Goal: Task Accomplishment & Management: Manage account settings

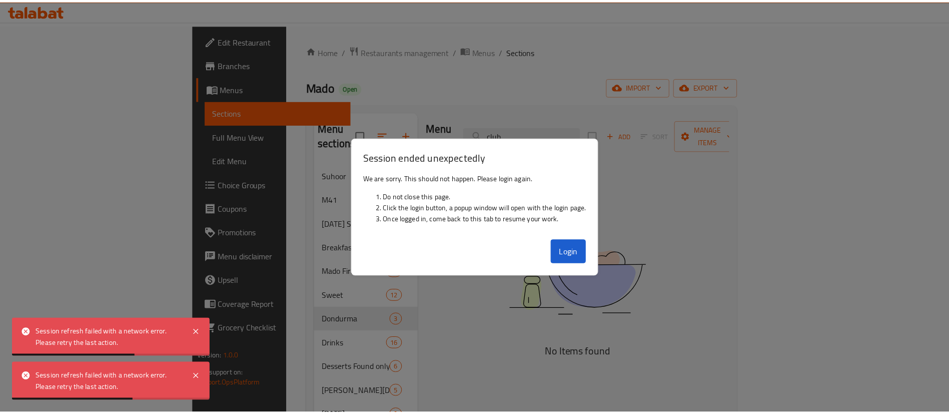
scroll to position [73, 0]
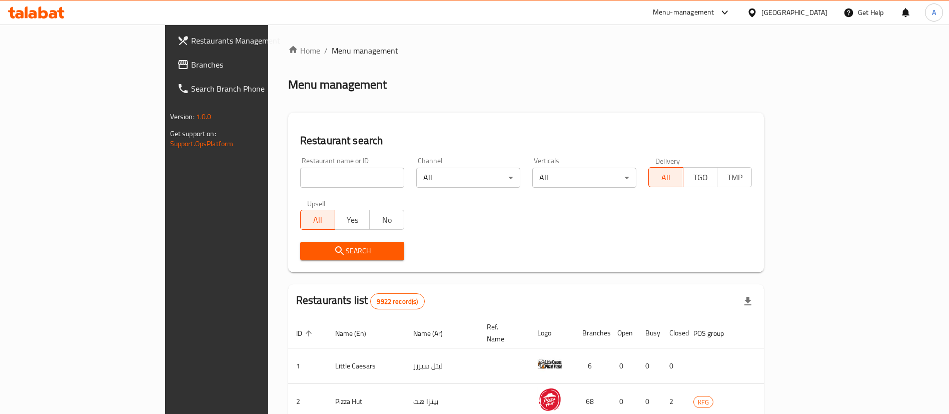
click at [300, 180] on input "search" at bounding box center [352, 178] width 104 height 20
type input "Joe"
click button "Search" at bounding box center [352, 251] width 104 height 19
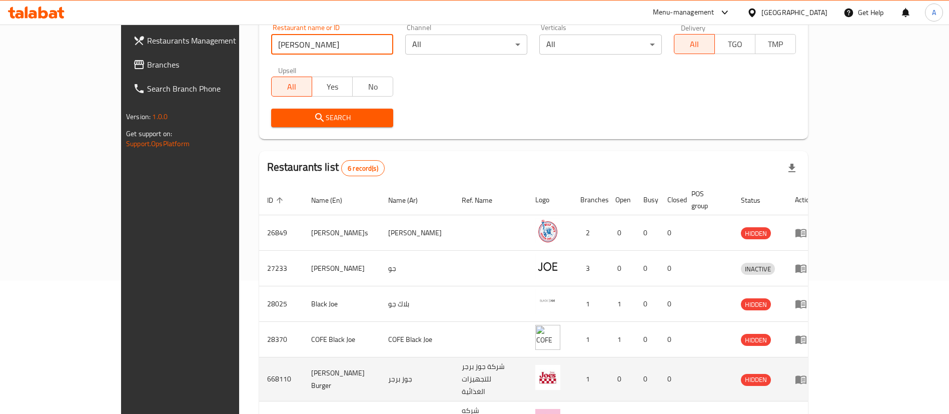
scroll to position [191, 0]
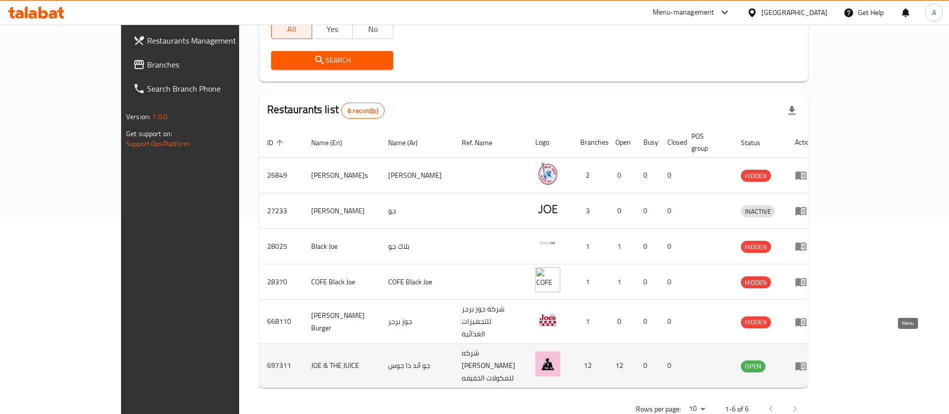
click at [805, 364] on icon "enhanced table" at bounding box center [803, 366] width 4 height 4
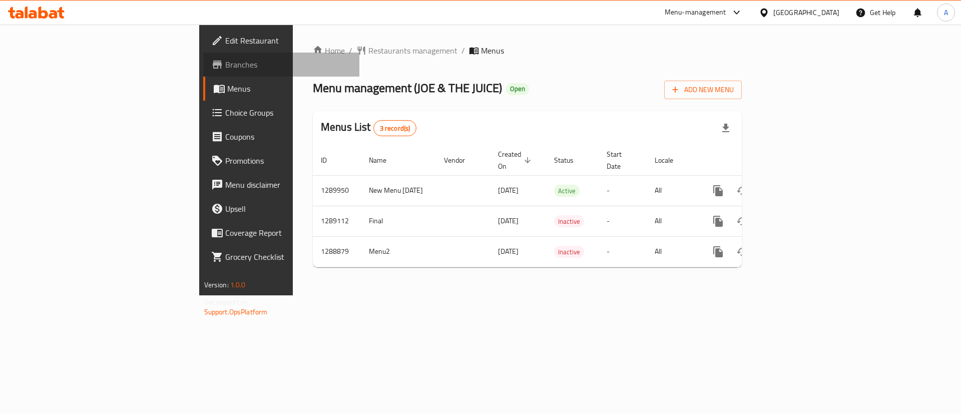
click at [225, 66] on span "Branches" at bounding box center [288, 65] width 127 height 12
